Goal: Transaction & Acquisition: Purchase product/service

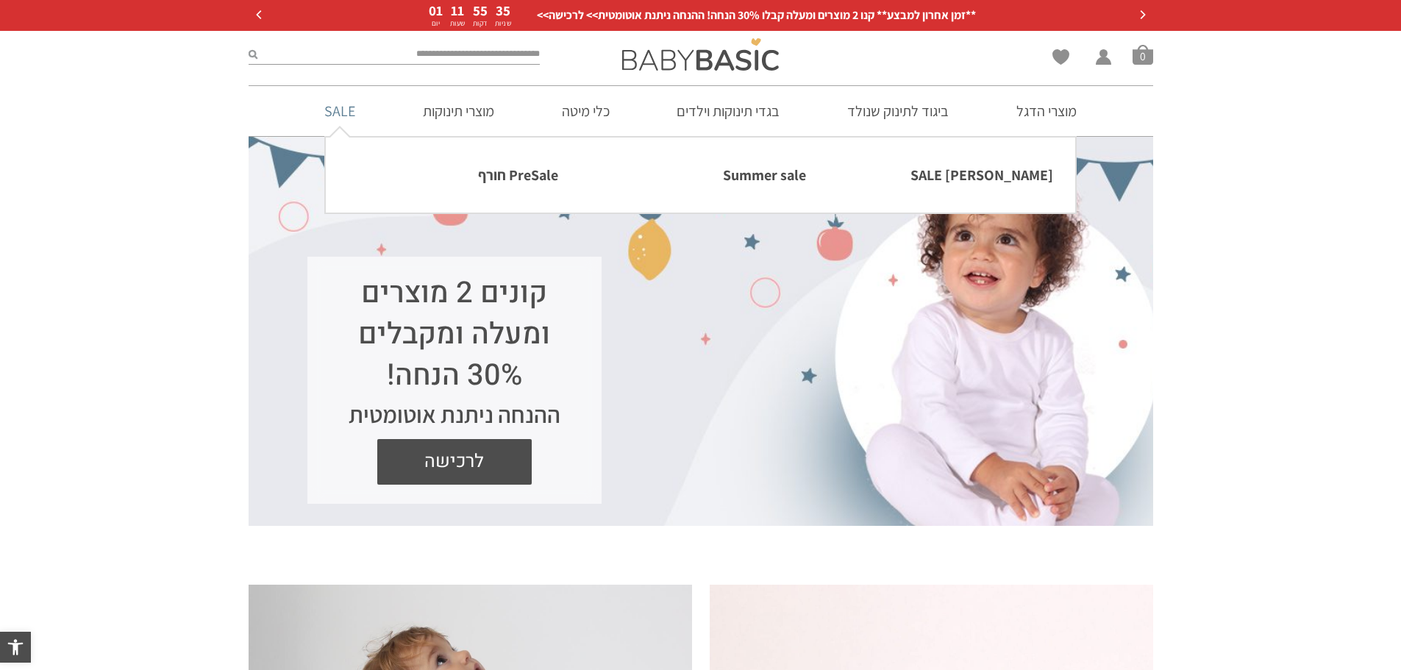
click at [354, 118] on link "SALE" at bounding box center [339, 111] width 75 height 50
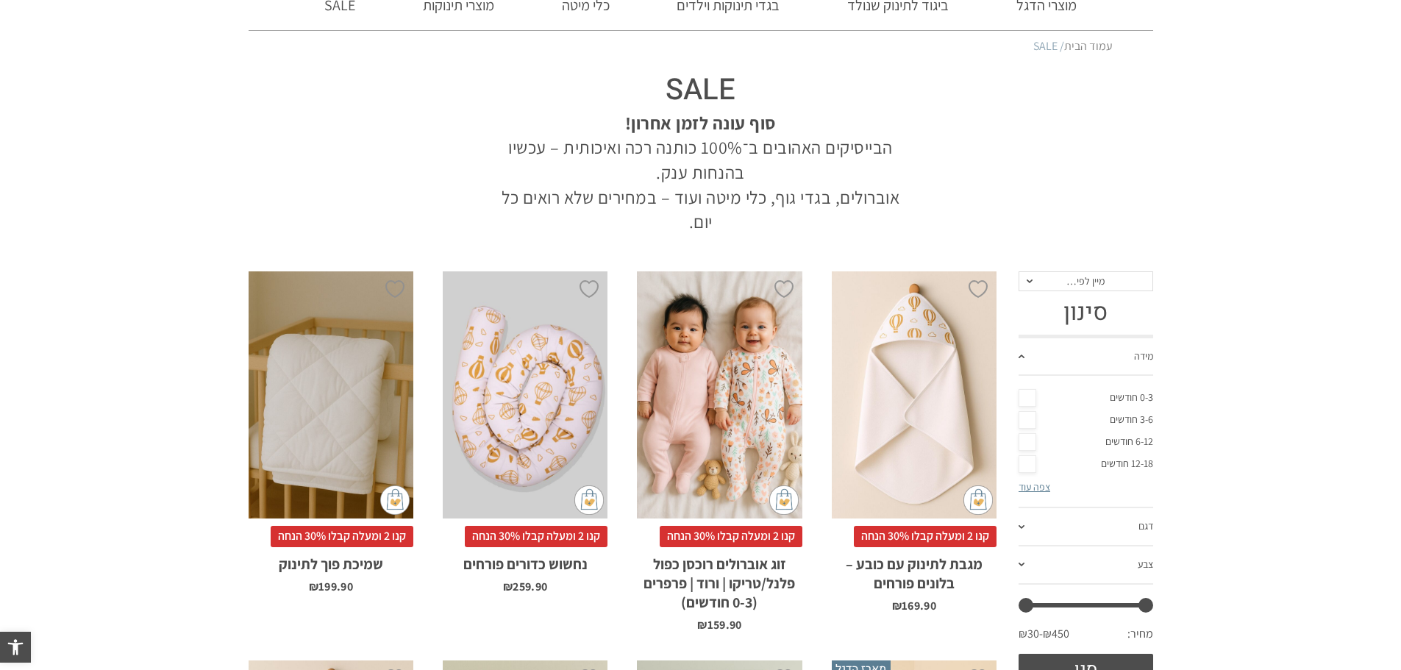
scroll to position [74, 0]
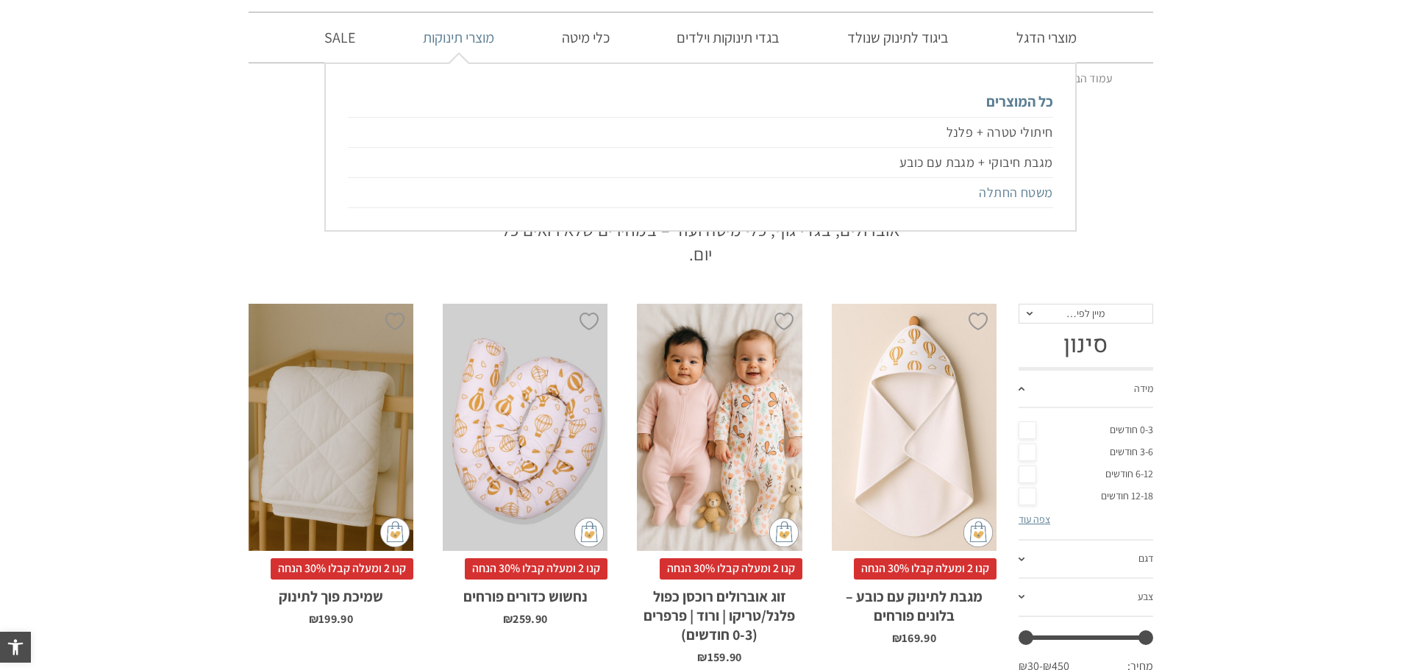
click at [1023, 191] on link "משטח החתלה" at bounding box center [700, 193] width 704 height 30
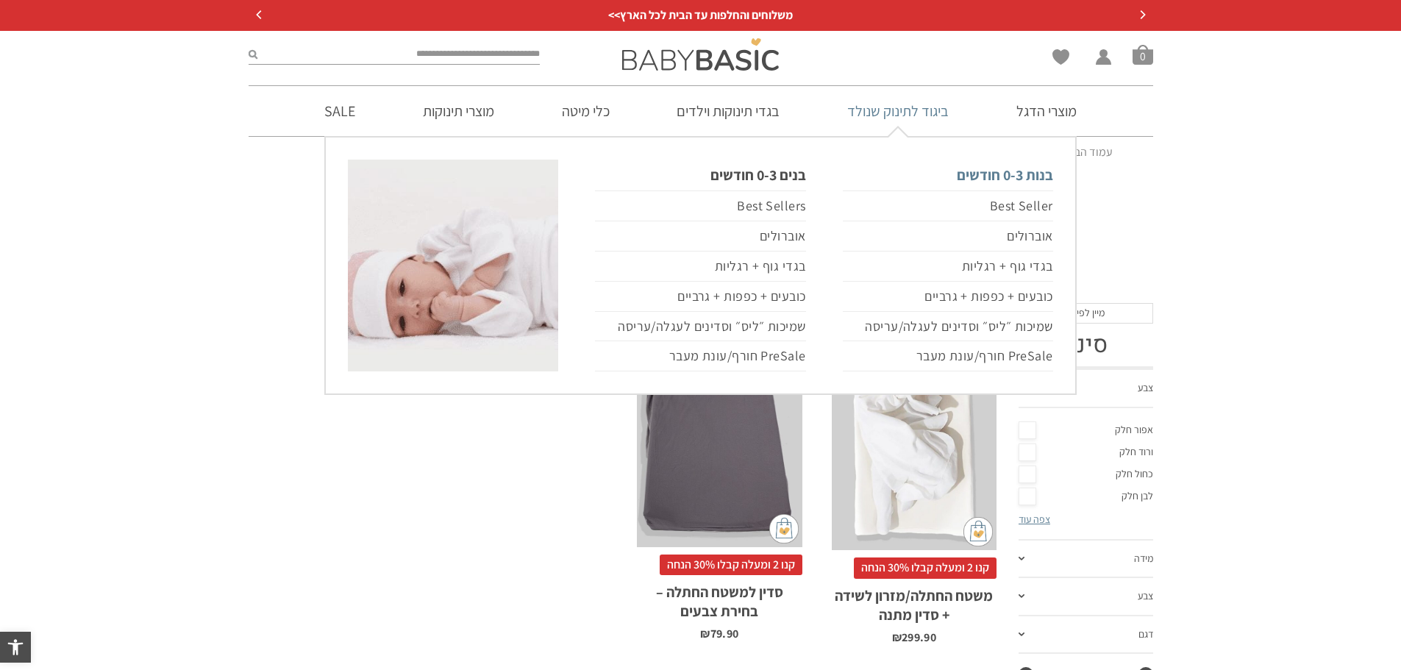
click at [1021, 179] on link "בנות 0-3 חודשים" at bounding box center [948, 175] width 210 height 31
